Goal: Communication & Community: Answer question/provide support

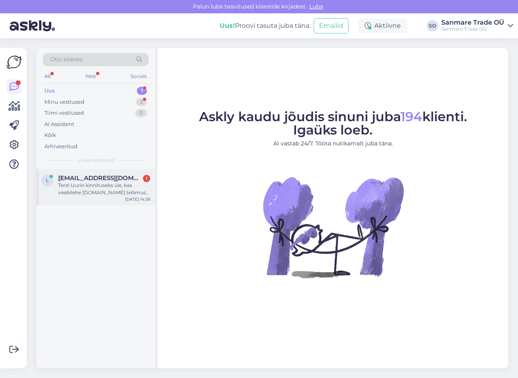
click at [98, 182] on div "Tere! Uurin kinnituseks üle, kas veebilehe kassironimispuu.ee tellimuse #17509 …" at bounding box center [104, 189] width 92 height 15
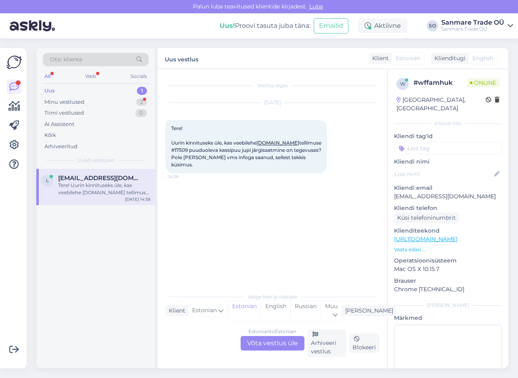
click at [267, 341] on div "Estonian to Estonian Võta vestlus üle" at bounding box center [272, 343] width 64 height 15
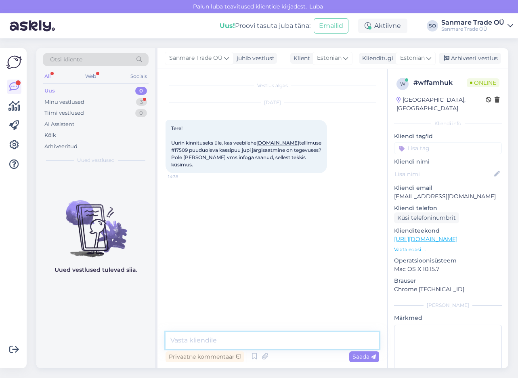
click at [262, 337] on textarea at bounding box center [271, 340] width 213 height 17
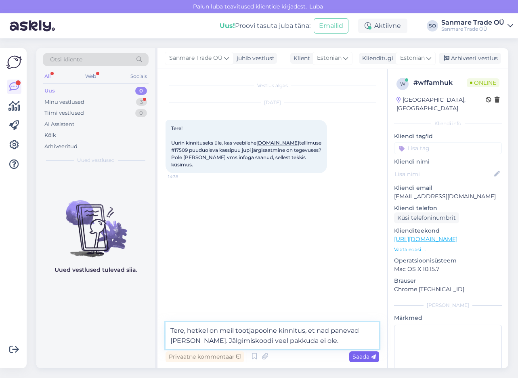
type textarea "Tere, hetkel on meil tootjapoolne kinnitus, et nad panevad teele. Jälgimiskoodi…"
click at [366, 355] on span "Saada" at bounding box center [363, 356] width 23 height 7
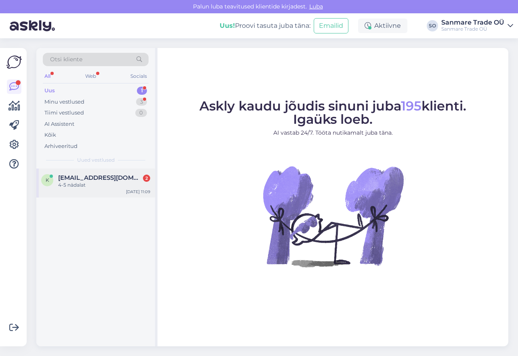
click at [85, 176] on span "[EMAIL_ADDRESS][DOMAIN_NAME]" at bounding box center [100, 177] width 84 height 7
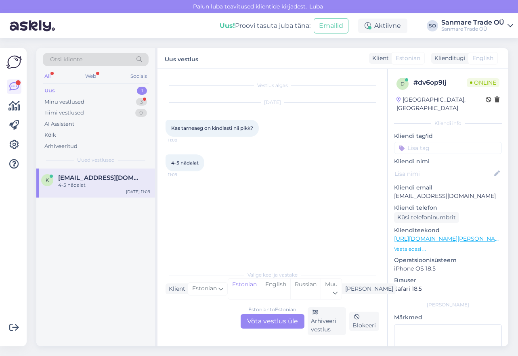
click at [416, 246] on p "Vaata edasi ..." at bounding box center [448, 249] width 108 height 7
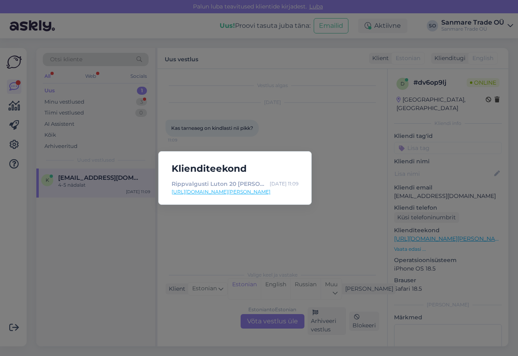
click at [265, 193] on link "[URL][DOMAIN_NAME][PERSON_NAME]" at bounding box center [234, 191] width 127 height 7
click at [315, 155] on div "Klienditeekond Rippvalgusti [PERSON_NAME] 20 [PERSON_NAME] [PERSON_NAME] - Kodu…" at bounding box center [259, 178] width 518 height 356
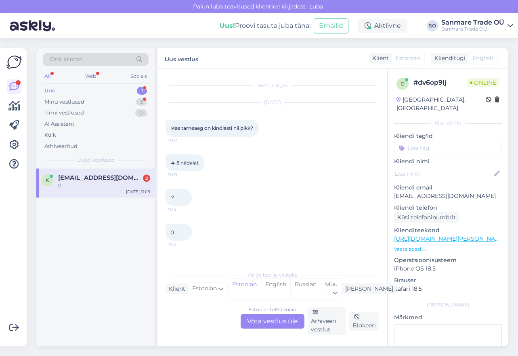
click at [263, 322] on div "Estonian to Estonian Võta vestlus üle" at bounding box center [272, 321] width 64 height 15
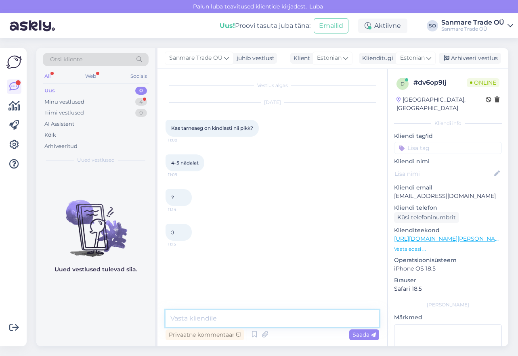
click at [264, 322] on textarea at bounding box center [271, 318] width 213 height 17
type textarea "Tere!"
click at [405, 246] on p "Vaata edasi ..." at bounding box center [448, 249] width 108 height 7
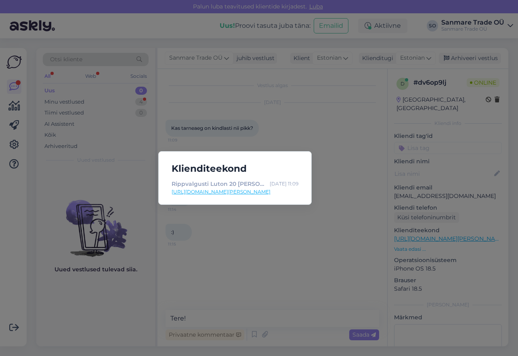
click at [278, 194] on link "[URL][DOMAIN_NAME][PERSON_NAME]" at bounding box center [234, 191] width 127 height 7
drag, startPoint x: 255, startPoint y: 254, endPoint x: 253, endPoint y: 278, distance: 24.4
click at [255, 254] on div "Klienditeekond Rippvalgusti [PERSON_NAME] 20 [PERSON_NAME] [PERSON_NAME] - Kodu…" at bounding box center [259, 178] width 518 height 356
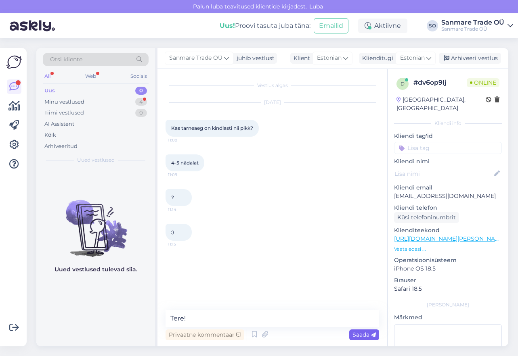
click at [370, 334] on span "Saada" at bounding box center [363, 334] width 23 height 7
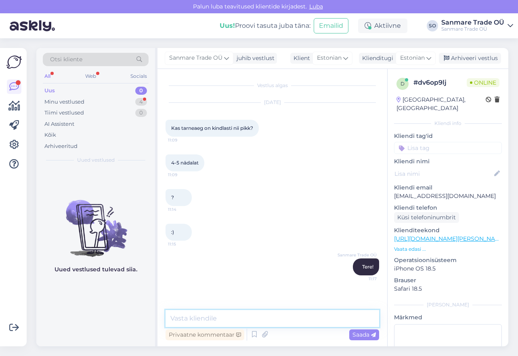
click at [303, 319] on textarea at bounding box center [271, 318] width 213 height 17
type textarea "2"
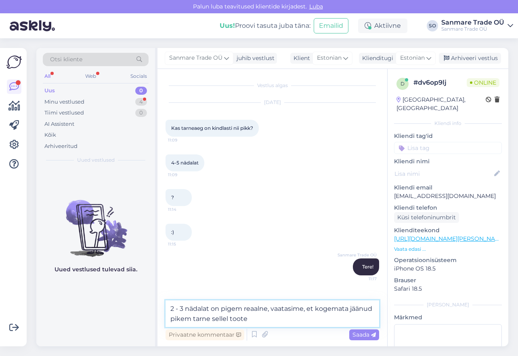
type textarea "2 - 3 nädalat on pigem reaalne, vaatasime, et kogemata jäänud pikem tarne selle…"
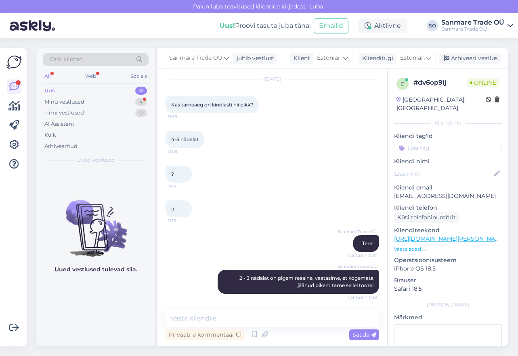
scroll to position [58, 0]
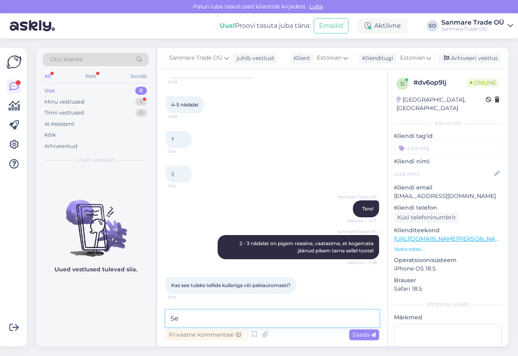
type textarea "S"
type textarea "Ü"
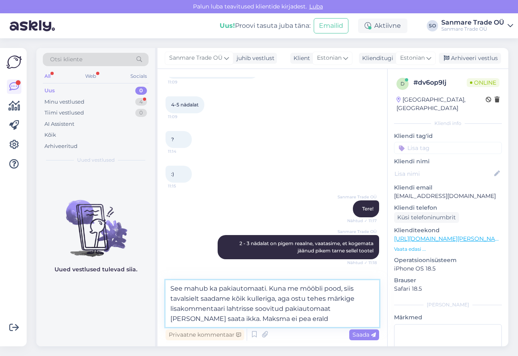
type textarea "See mahub ka pakiautomaati. Kuna me mööbli pood, siis tavalsielt saadame kõik k…"
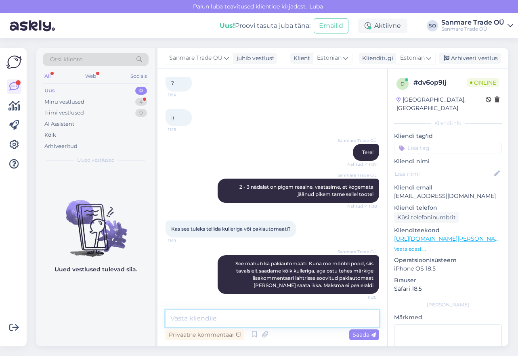
scroll to position [149, 0]
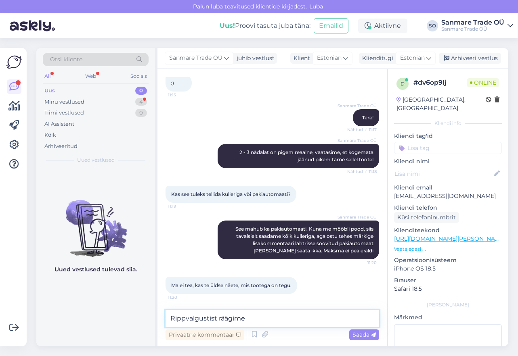
type textarea "Rippvalgustist räägime?"
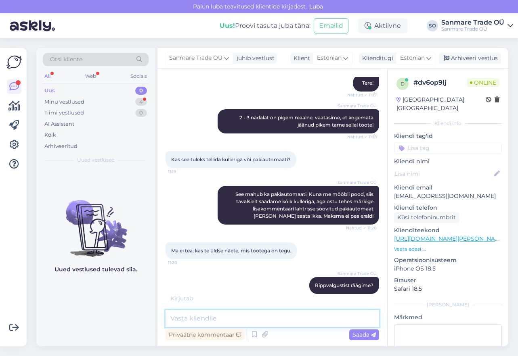
scroll to position [219, 0]
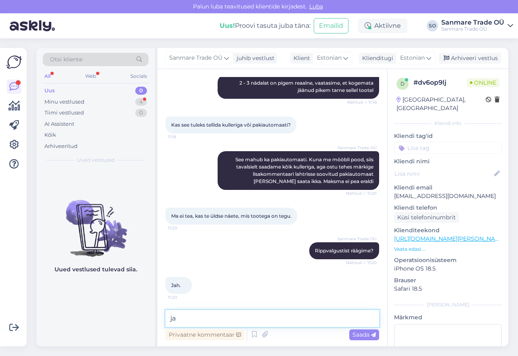
type textarea "j"
type textarea "Siis sellega pole probleemi ja saab ka automaati"
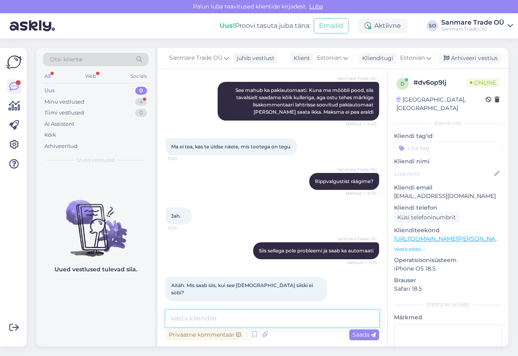
scroll to position [323, 0]
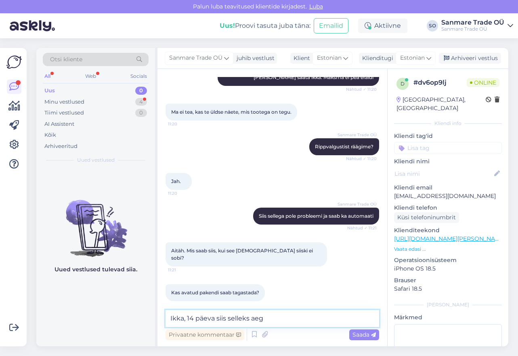
type textarea "Ikka, 14 päeva siis selleks aega"
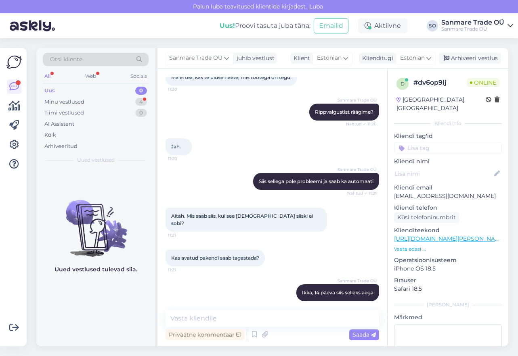
scroll to position [392, 0]
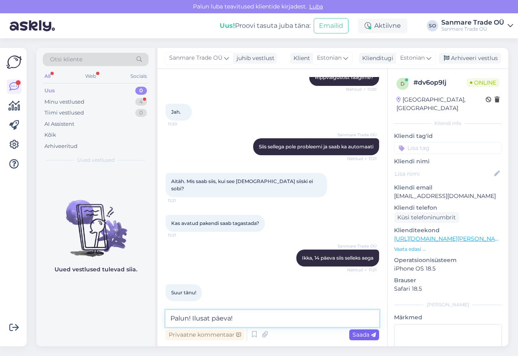
type textarea "Palun! Ilusat päeva!"
click at [360, 335] on span "Saada" at bounding box center [363, 334] width 23 height 7
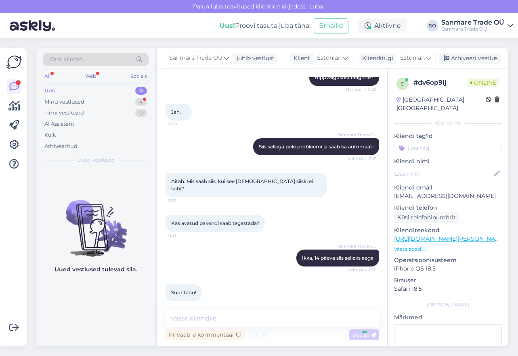
scroll to position [427, 0]
